Goal: Task Accomplishment & Management: Manage account settings

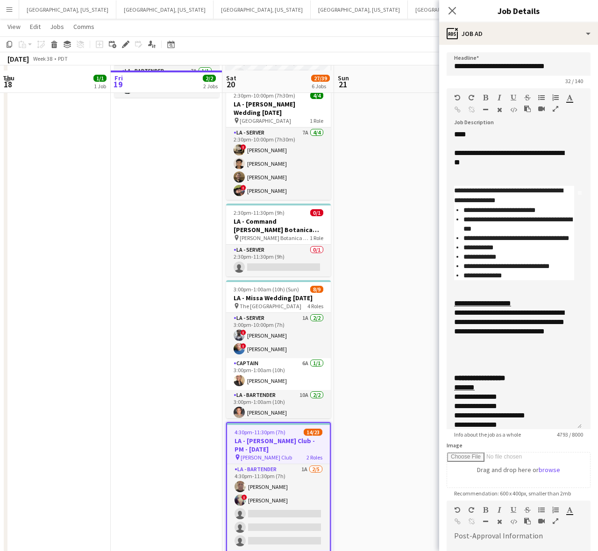
scroll to position [206, 0]
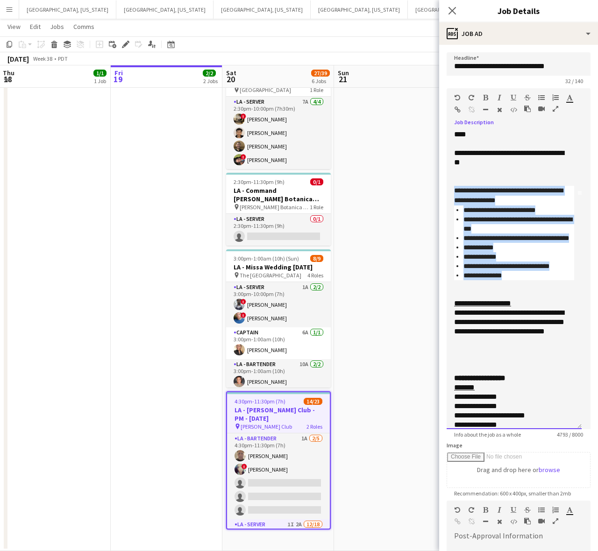
drag, startPoint x: 513, startPoint y: 278, endPoint x: 439, endPoint y: 191, distance: 114.4
click at [439, 191] on form "**********" at bounding box center [518, 378] width 159 height 653
copy div "**********"
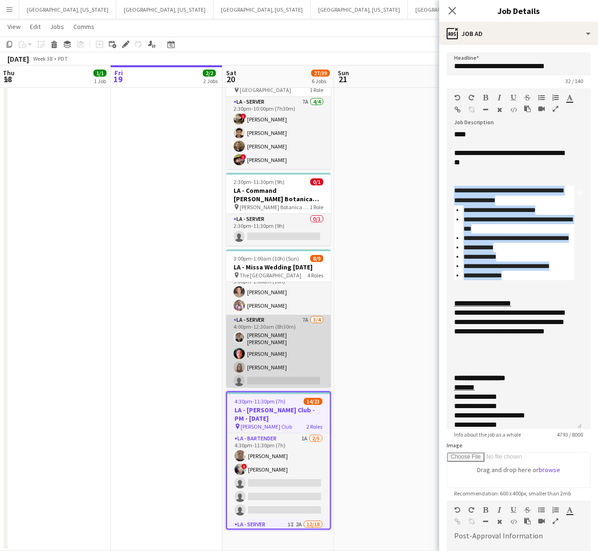
click at [266, 344] on app-card-role "LA - Server 7A [DATE] 4:00pm-12:30am (8h30m) [PERSON_NAME] [PERSON_NAME] [PERSO…" at bounding box center [278, 352] width 105 height 75
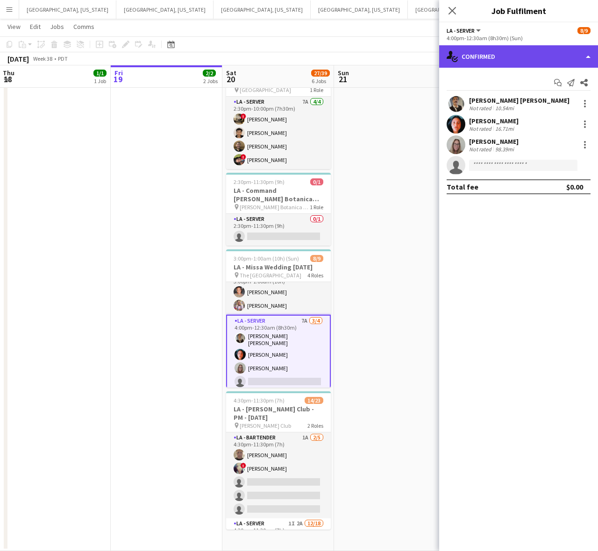
click at [539, 60] on div "single-neutral-actions-check-2 Confirmed" at bounding box center [518, 56] width 159 height 22
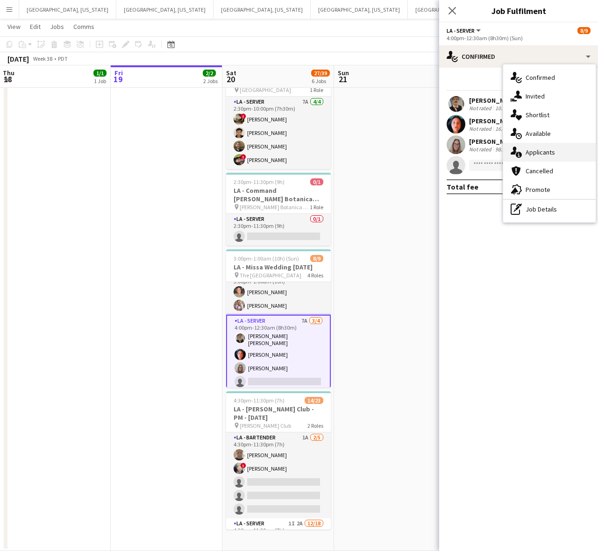
click at [563, 150] on div "single-neutral-actions-information Applicants" at bounding box center [549, 152] width 93 height 19
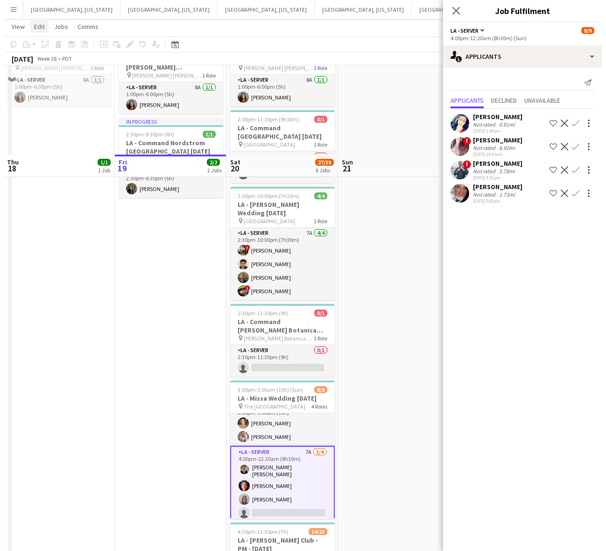
scroll to position [0, 0]
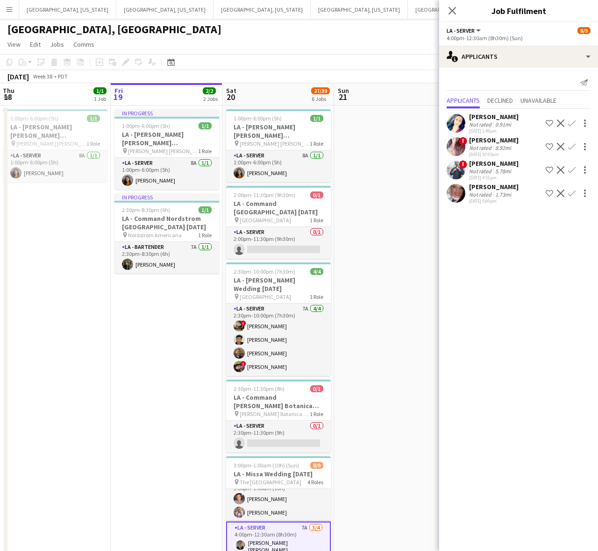
drag, startPoint x: 8, startPoint y: 8, endPoint x: 14, endPoint y: 13, distance: 7.4
click at [8, 8] on app-icon "Menu" at bounding box center [9, 9] width 7 height 7
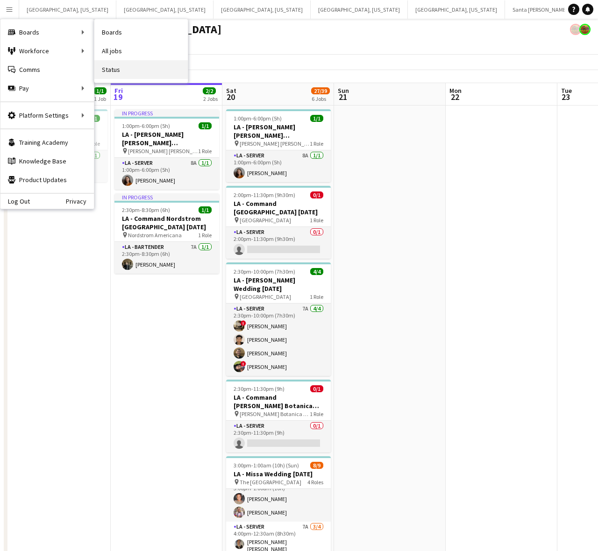
click at [114, 74] on link "Status" at bounding box center [140, 69] width 93 height 19
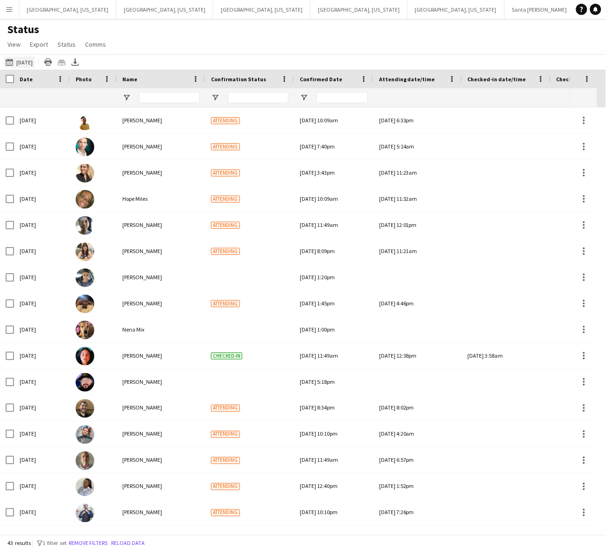
click at [35, 62] on button "[DATE] to [DATE] [DATE]" at bounding box center [19, 62] width 31 height 11
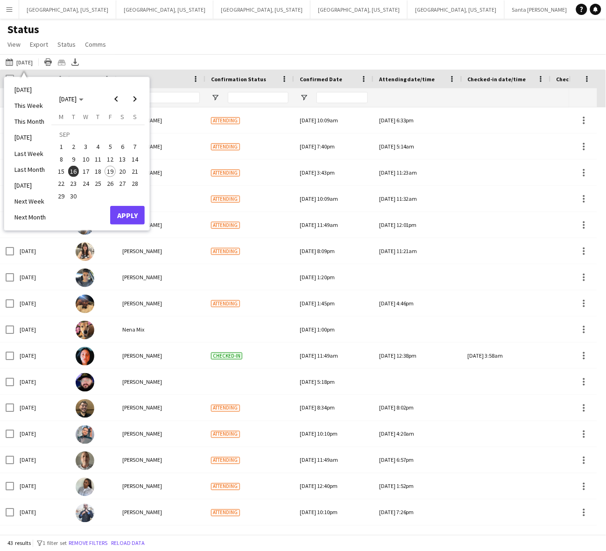
click at [122, 169] on span "20" at bounding box center [122, 171] width 11 height 11
click at [132, 211] on button "Apply" at bounding box center [127, 215] width 35 height 19
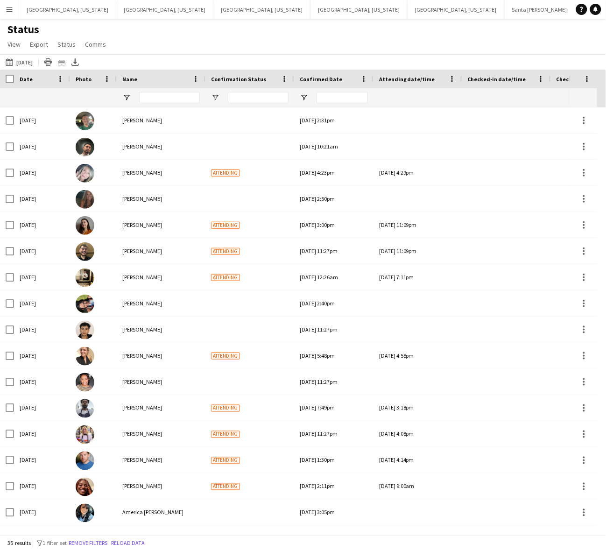
click at [181, 31] on div "Status View Views Default view New view Update view Delete view Edit name Custo…" at bounding box center [303, 38] width 606 height 32
click at [173, 26] on div "Status View Views Default view New view Update view Delete view Edit name Custo…" at bounding box center [303, 38] width 606 height 32
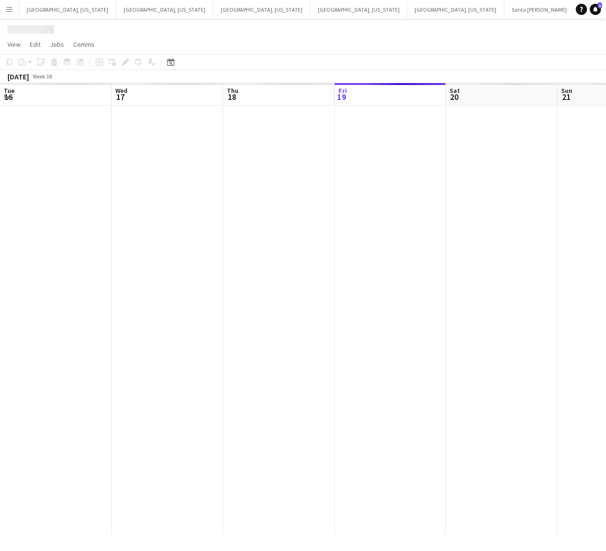
scroll to position [0, 223]
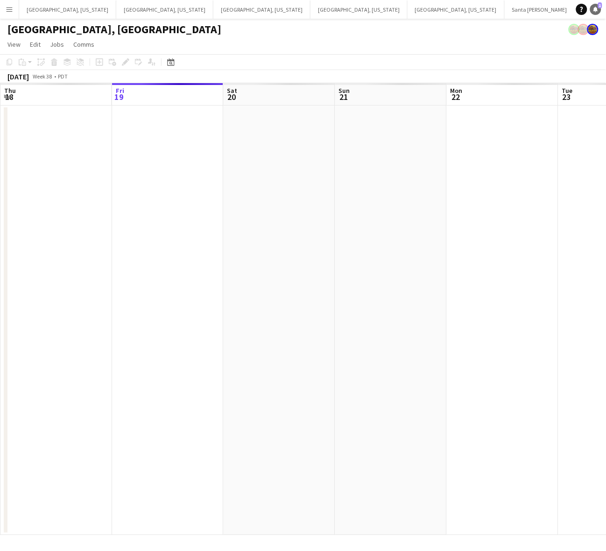
click at [598, 4] on span "1" at bounding box center [601, 5] width 4 height 6
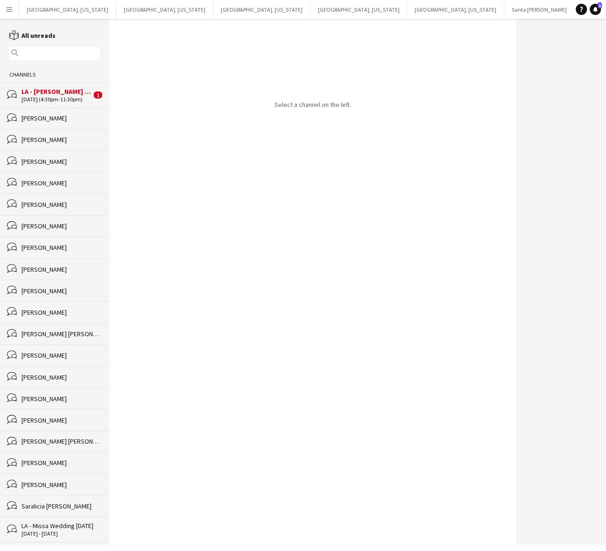
click at [69, 90] on div "LA - [PERSON_NAME] Club - PM - [DATE]" at bounding box center [56, 91] width 70 height 8
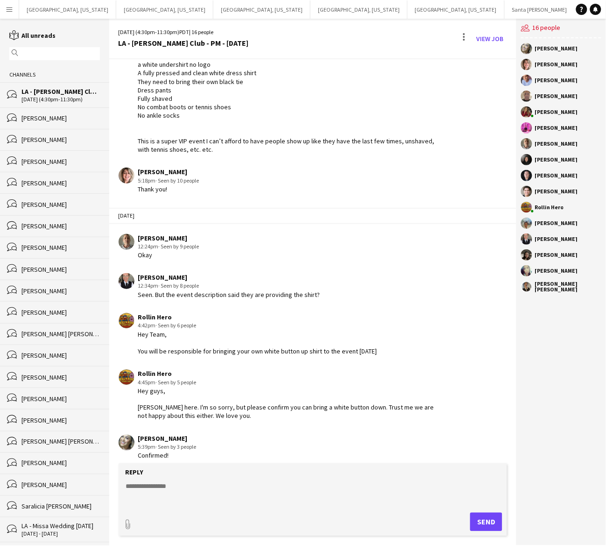
scroll to position [106, 0]
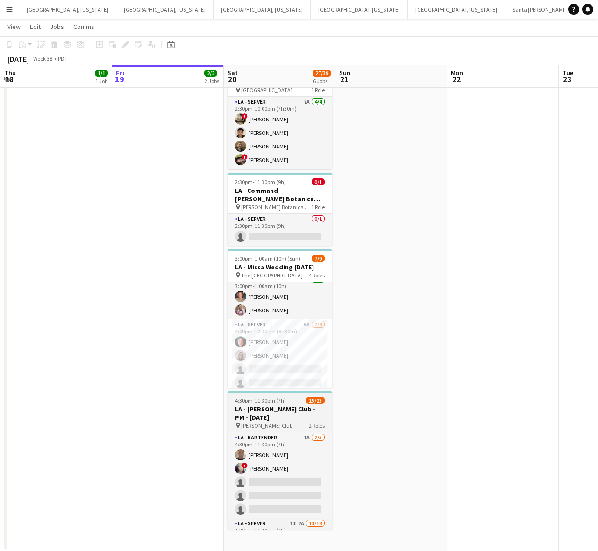
scroll to position [90, 0]
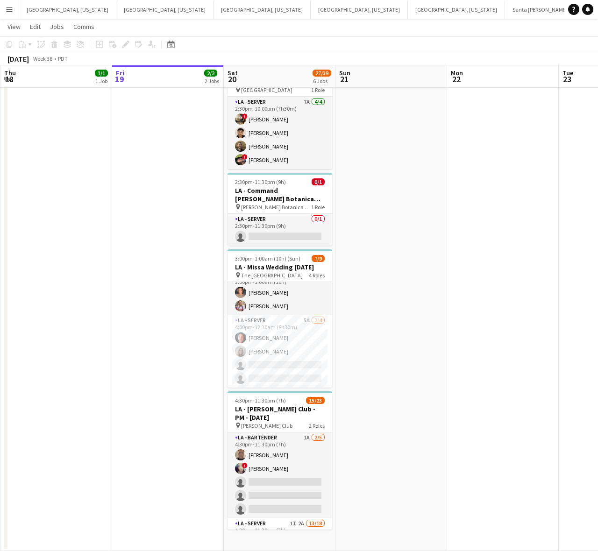
drag, startPoint x: 304, startPoint y: 354, endPoint x: 337, endPoint y: 333, distance: 39.3
click at [305, 354] on app-card-role "LA - Server 5A [DATE] 4:00pm-12:30am (8h30m) [PERSON_NAME] [PERSON_NAME] single…" at bounding box center [280, 351] width 105 height 72
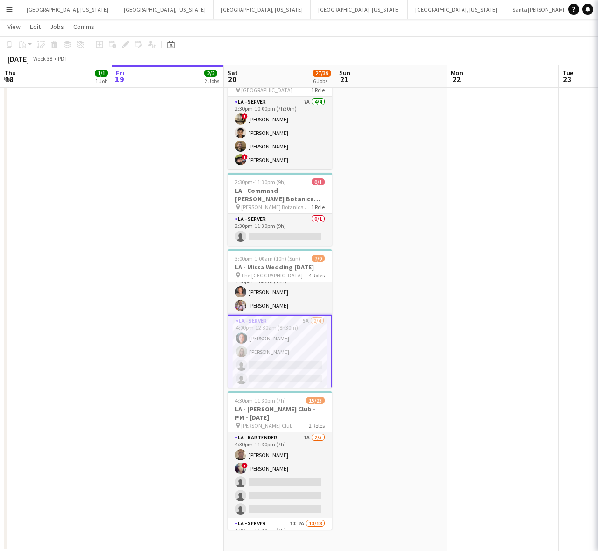
scroll to position [0, 222]
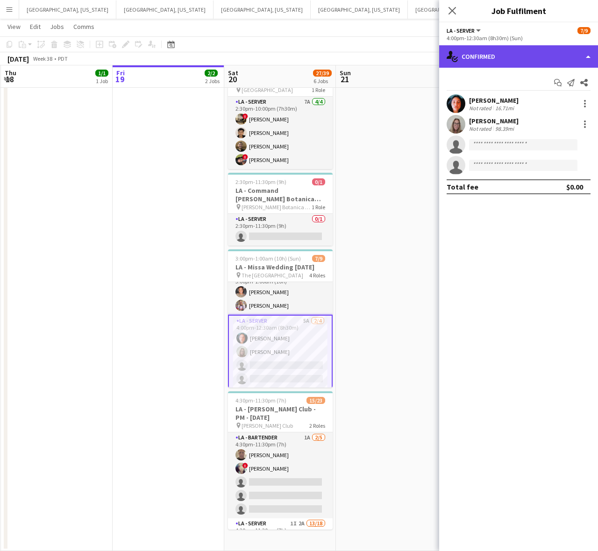
click at [505, 57] on div "single-neutral-actions-check-2 Confirmed" at bounding box center [518, 56] width 159 height 22
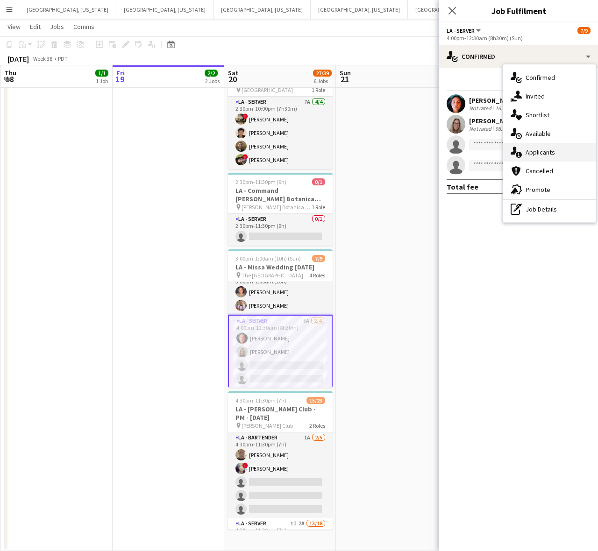
click at [533, 150] on span "Applicants" at bounding box center [540, 152] width 29 height 8
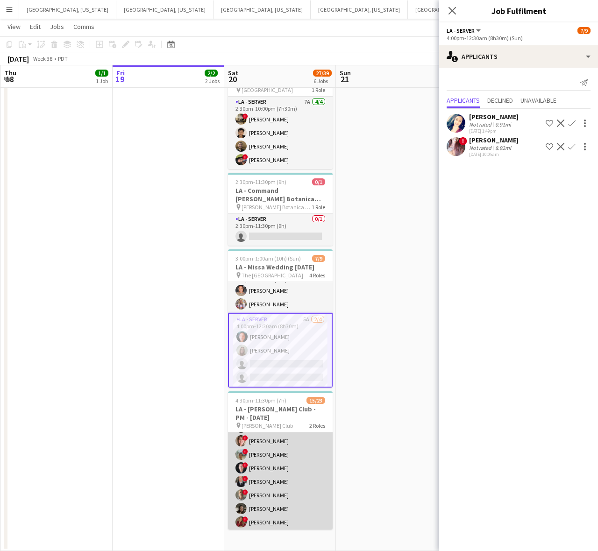
scroll to position [175, 0]
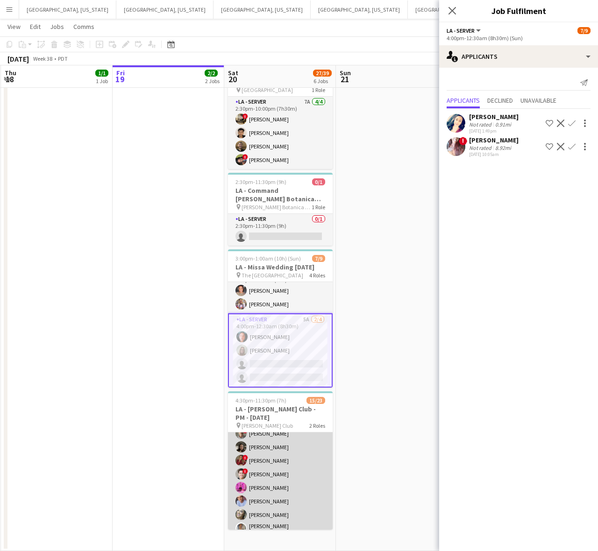
click at [297, 482] on app-card-role "LA - Server 1I 2A 13/18 4:30pm-11:30pm (7h) ! [PERSON_NAME] ! [PERSON_NAME] ! […" at bounding box center [280, 475] width 105 height 265
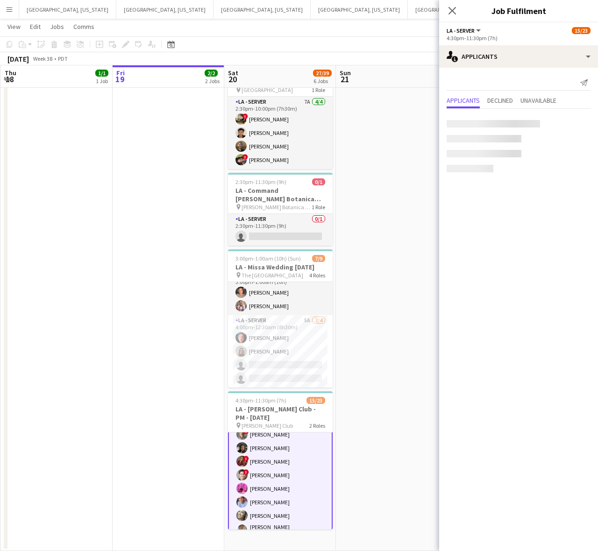
scroll to position [176, 0]
click at [307, 496] on app-card-role "LA - Server 1I 2A 13/18 4:30pm-11:30pm (7h) ! [PERSON_NAME] ! [PERSON_NAME] ! […" at bounding box center [280, 476] width 105 height 267
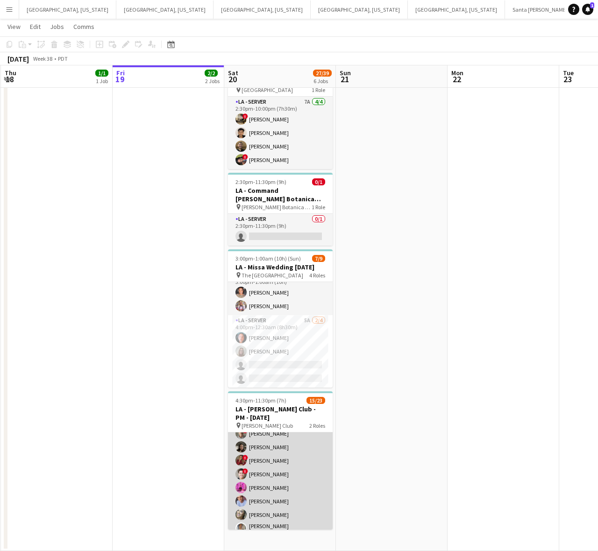
click at [307, 496] on app-card-role "LA - Server 1I 2A 13/18 4:30pm-11:30pm (7h) ! [PERSON_NAME] ! [PERSON_NAME] ! […" at bounding box center [280, 475] width 105 height 265
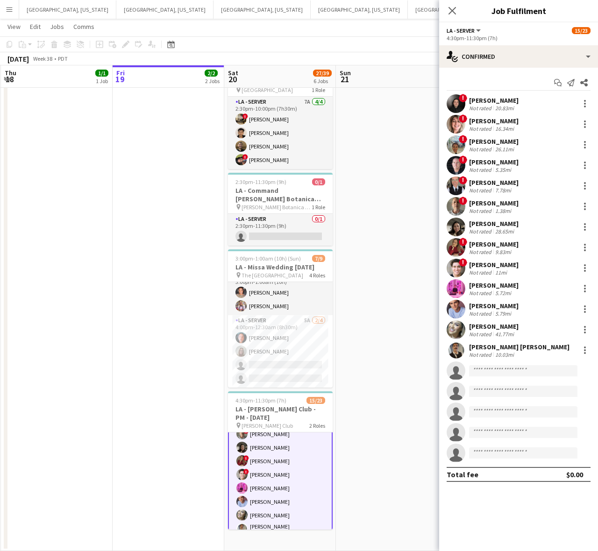
click at [459, 354] on app-user-avatar at bounding box center [456, 350] width 19 height 19
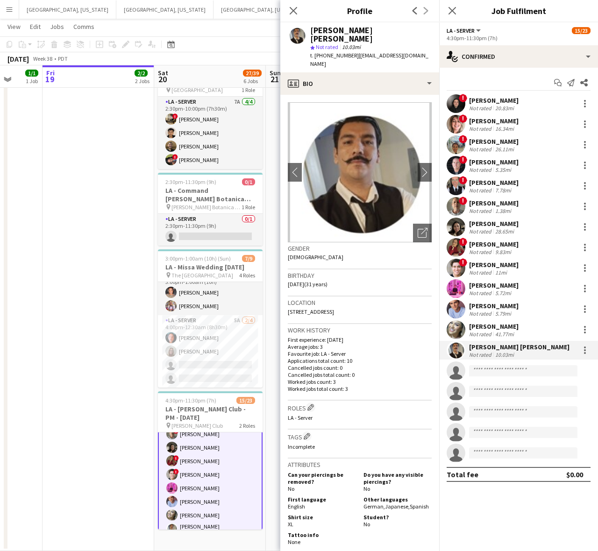
drag, startPoint x: 171, startPoint y: 371, endPoint x: 100, endPoint y: 402, distance: 76.4
click at [100, 402] on app-calendar-viewport "Tue 16 43/53 1 Job Wed 17 Thu 18 1/1 1 Job Fri 19 2/2 2 Jobs Sat 20 27/39 6 Job…" at bounding box center [299, 190] width 598 height 721
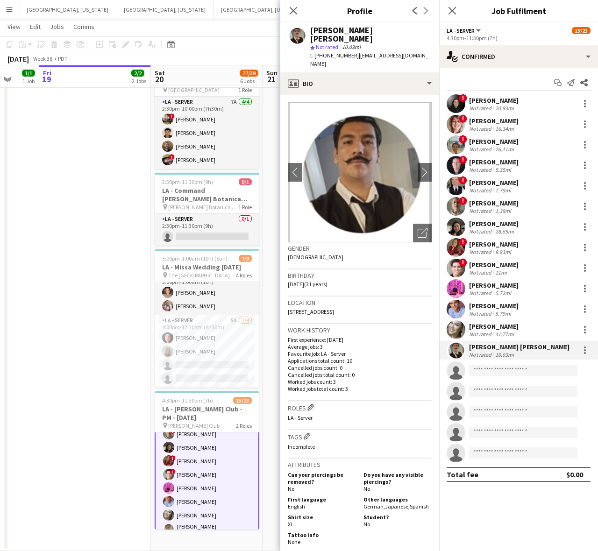
scroll to position [0, 314]
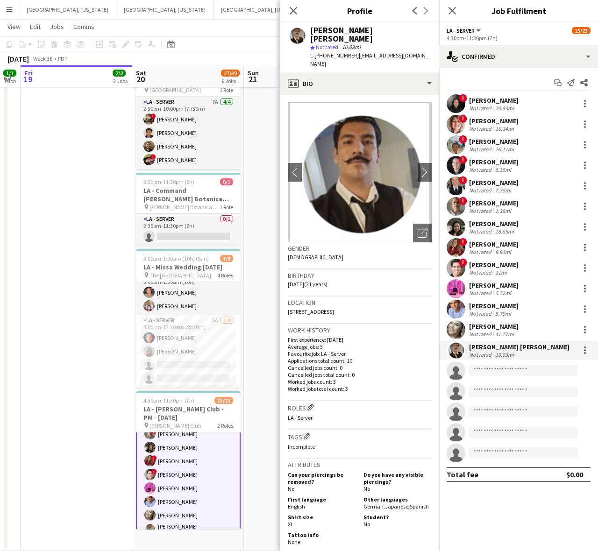
drag, startPoint x: 193, startPoint y: 398, endPoint x: 171, endPoint y: 405, distance: 22.6
click at [171, 405] on app-calendar-viewport "Tue 16 43/53 1 Job Wed 17 Thu 18 1/1 1 Job Fri 19 2/2 2 Jobs Sat 20 27/39 6 Job…" at bounding box center [299, 190] width 598 height 721
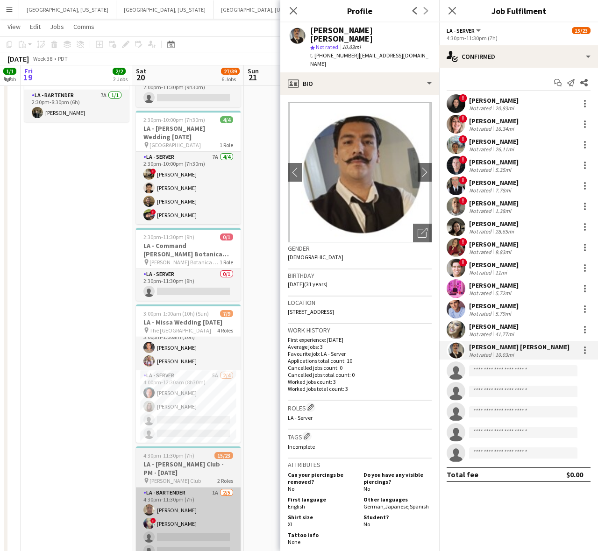
scroll to position [206, 0]
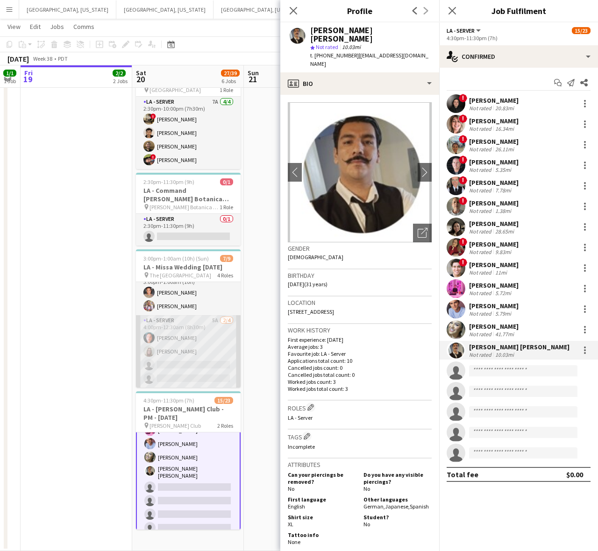
click at [206, 346] on app-card-role "LA - Server 5A [DATE] 4:00pm-12:30am (8h30m) [PERSON_NAME] [PERSON_NAME] single…" at bounding box center [188, 351] width 105 height 72
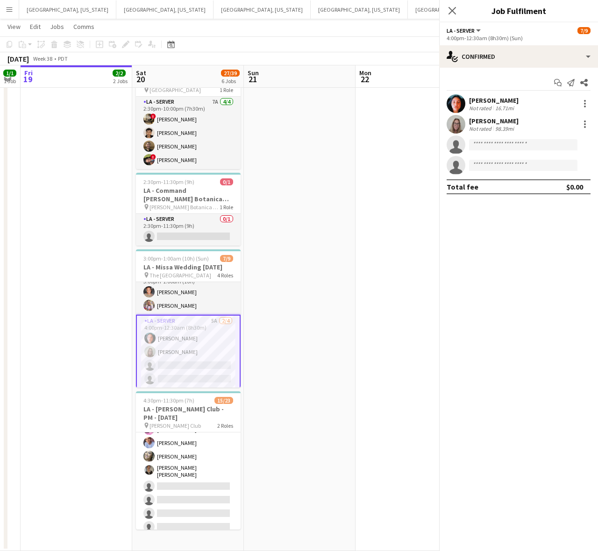
scroll to position [233, 0]
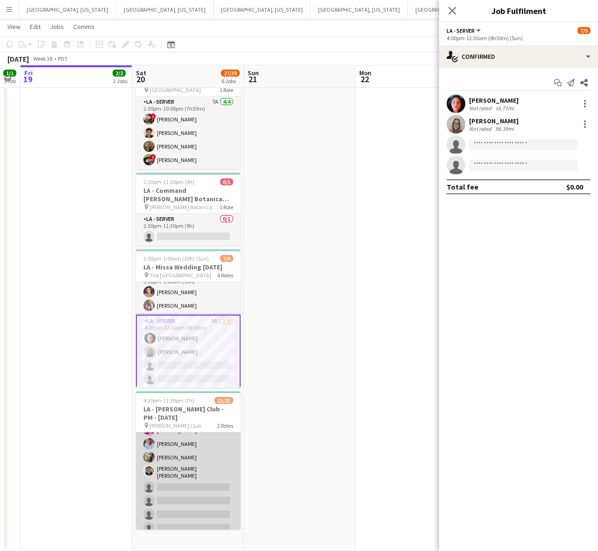
click at [178, 469] on app-card-role "LA - Server 1I 2A 13/18 4:30pm-11:30pm (7h) ! [PERSON_NAME] ! [PERSON_NAME] ! […" at bounding box center [188, 418] width 105 height 265
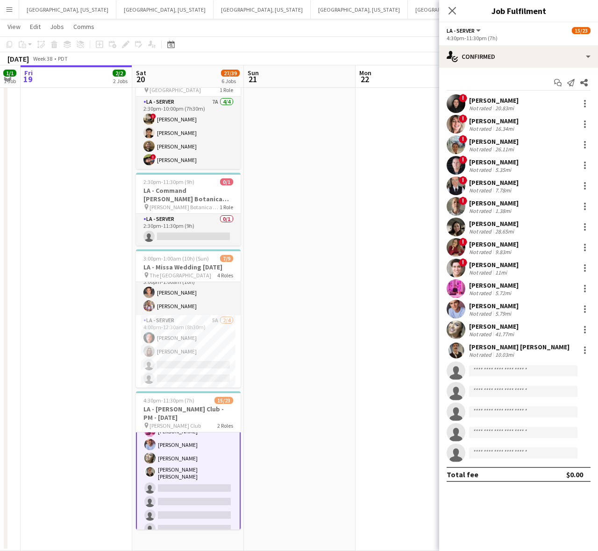
scroll to position [234, 0]
click at [478, 346] on div "[PERSON_NAME] [PERSON_NAME]" at bounding box center [519, 347] width 100 height 8
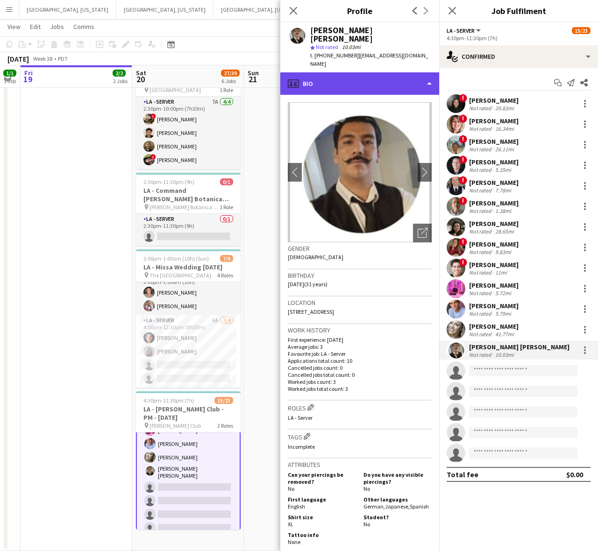
click at [365, 72] on div "profile Bio" at bounding box center [359, 83] width 159 height 22
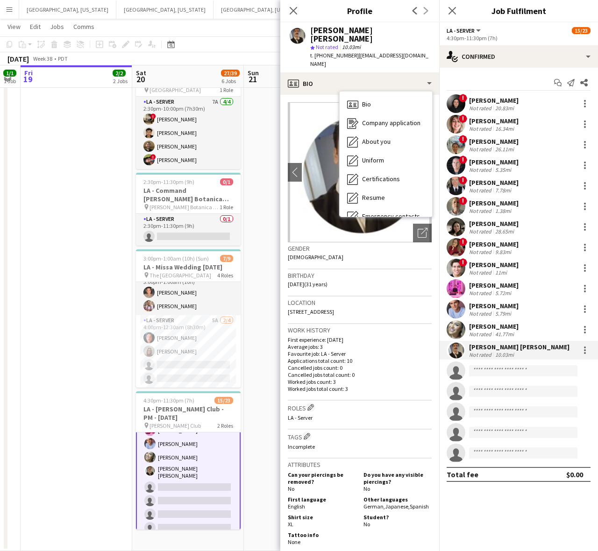
click at [396, 270] on div "Birthday [DEMOGRAPHIC_DATA] (31 years)" at bounding box center [360, 283] width 144 height 27
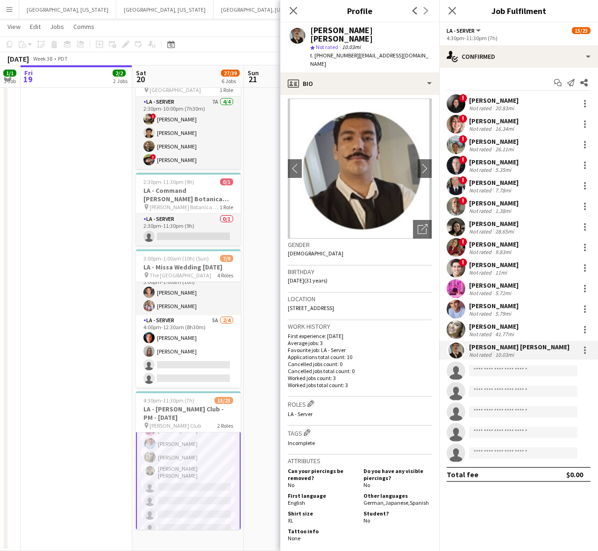
scroll to position [0, 0]
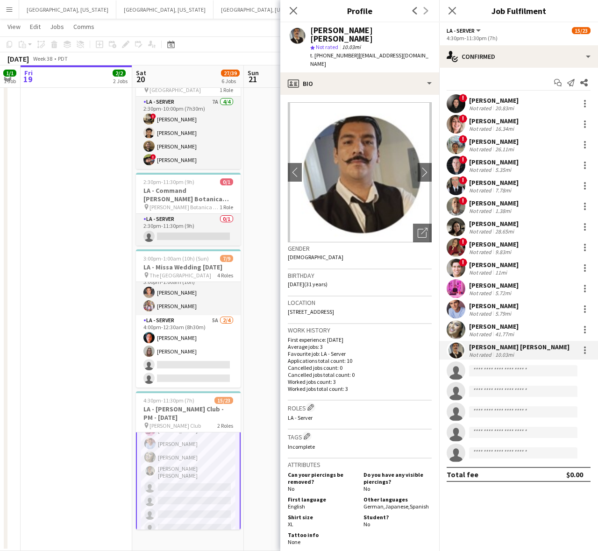
click at [411, 203] on img at bounding box center [360, 172] width 144 height 140
click at [418, 229] on icon at bounding box center [422, 233] width 9 height 9
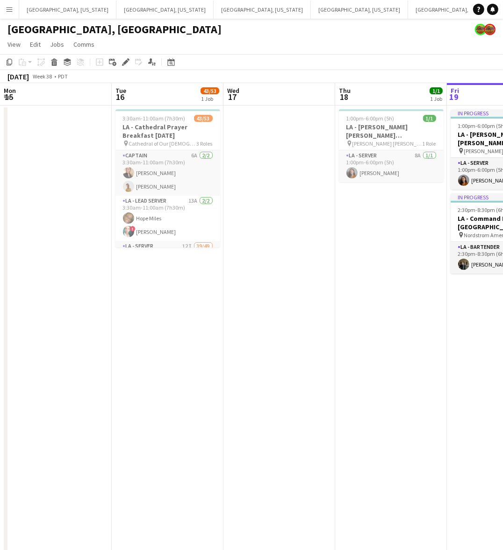
scroll to position [0, 223]
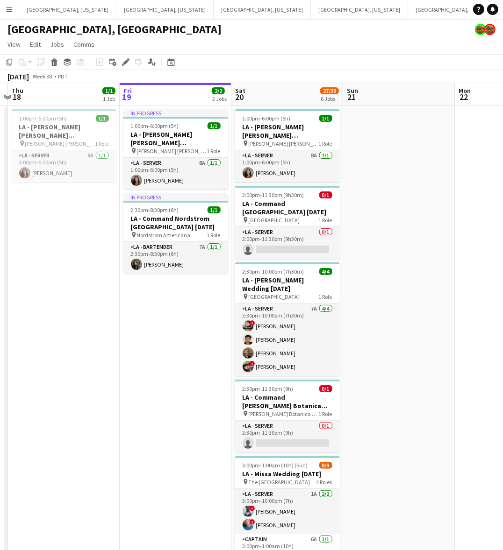
drag, startPoint x: 434, startPoint y: 406, endPoint x: 249, endPoint y: 408, distance: 184.6
click at [234, 418] on app-calendar-viewport "Mon 15 Tue 16 43/53 1 Job Wed 17 Thu 18 1/1 1 Job Fri 19 2/2 2 Jobs Sat 20 27/3…" at bounding box center [251, 420] width 503 height 675
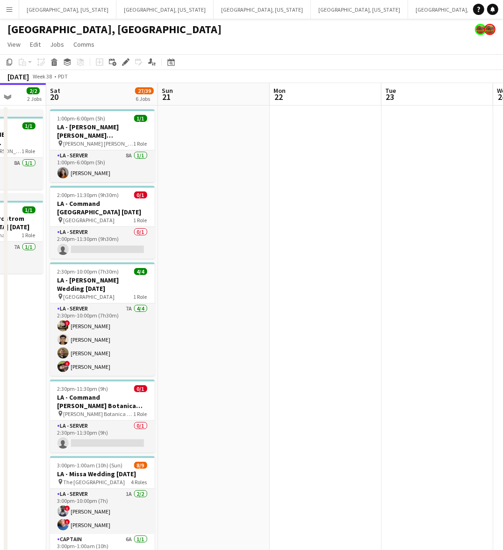
drag, startPoint x: 339, startPoint y: 391, endPoint x: 199, endPoint y: 407, distance: 140.6
click at [211, 405] on app-calendar-viewport "Tue 16 43/53 1 Job Wed 17 Thu 18 1/1 1 Job Fri 19 2/2 2 Jobs Sat 20 27/39 6 Job…" at bounding box center [251, 420] width 503 height 675
